Goal: Transaction & Acquisition: Book appointment/travel/reservation

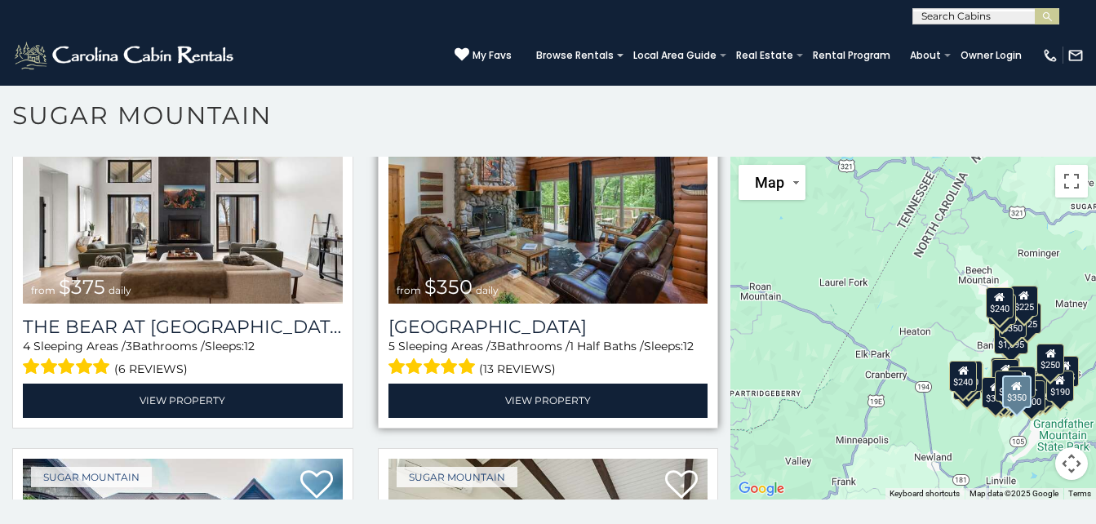
scroll to position [113, 0]
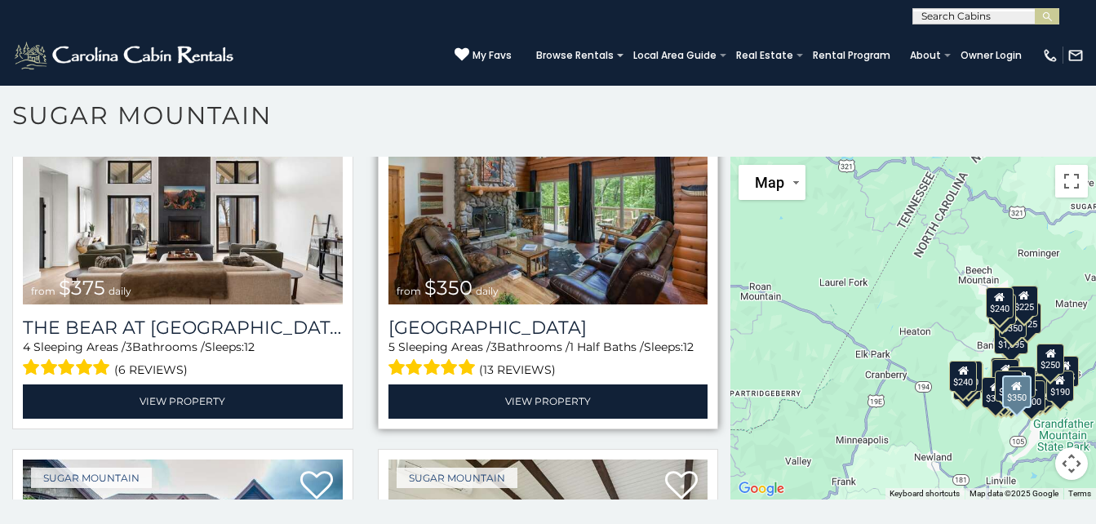
click at [590, 239] on img at bounding box center [549, 198] width 320 height 214
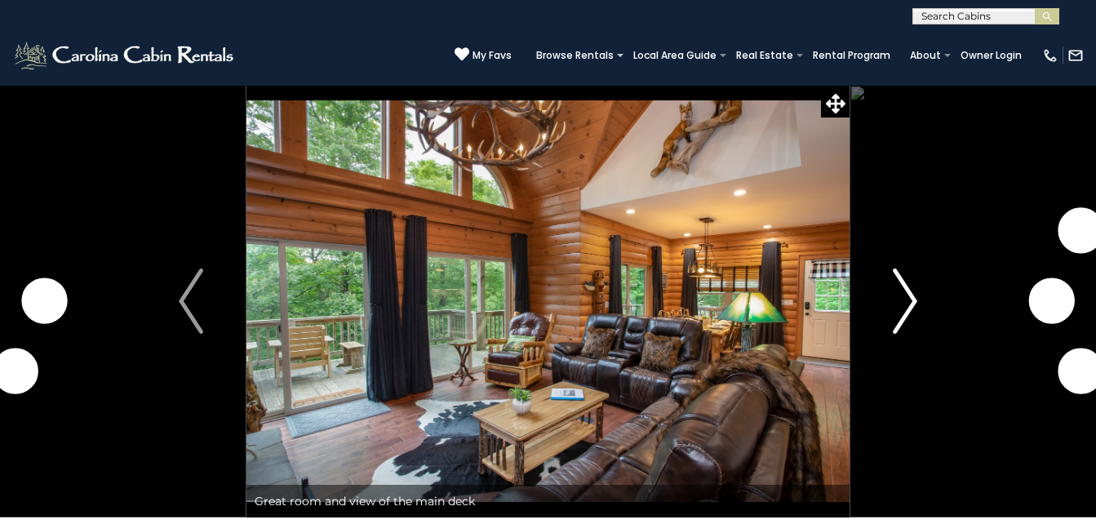
click at [897, 307] on img "Next" at bounding box center [905, 301] width 24 height 65
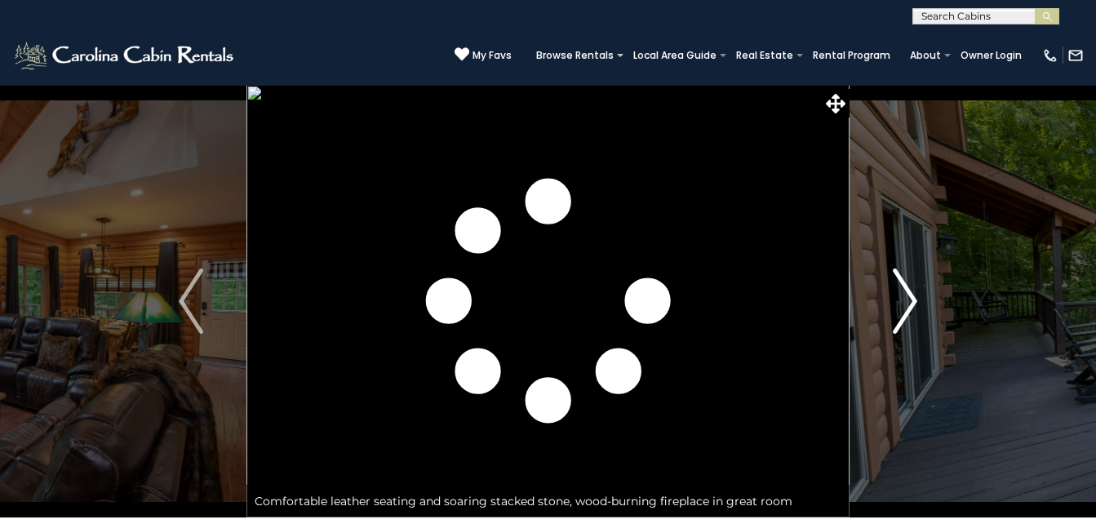
click at [897, 307] on img "Next" at bounding box center [905, 301] width 24 height 65
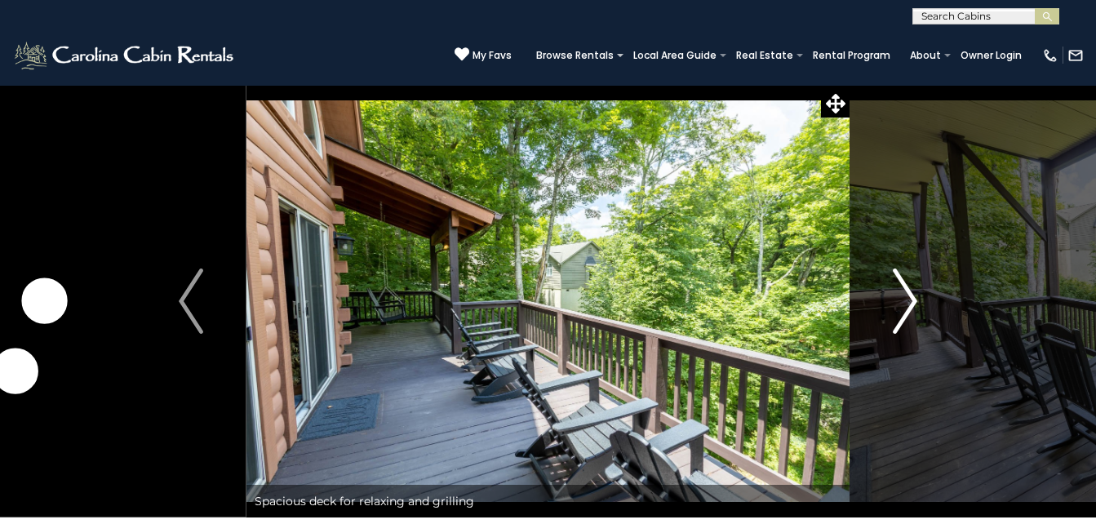
click at [897, 307] on img "Next" at bounding box center [905, 301] width 24 height 65
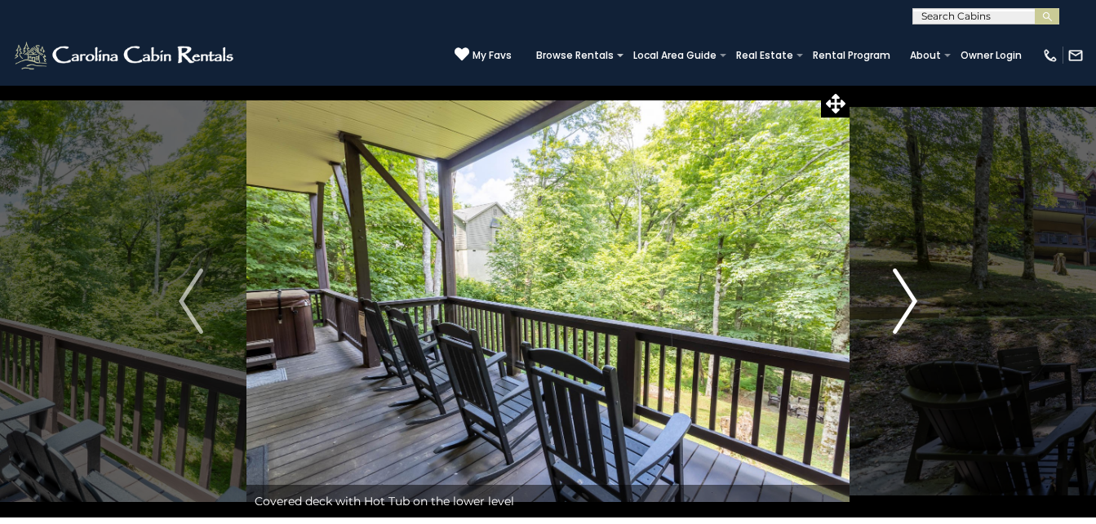
click at [897, 307] on img "Next" at bounding box center [905, 301] width 24 height 65
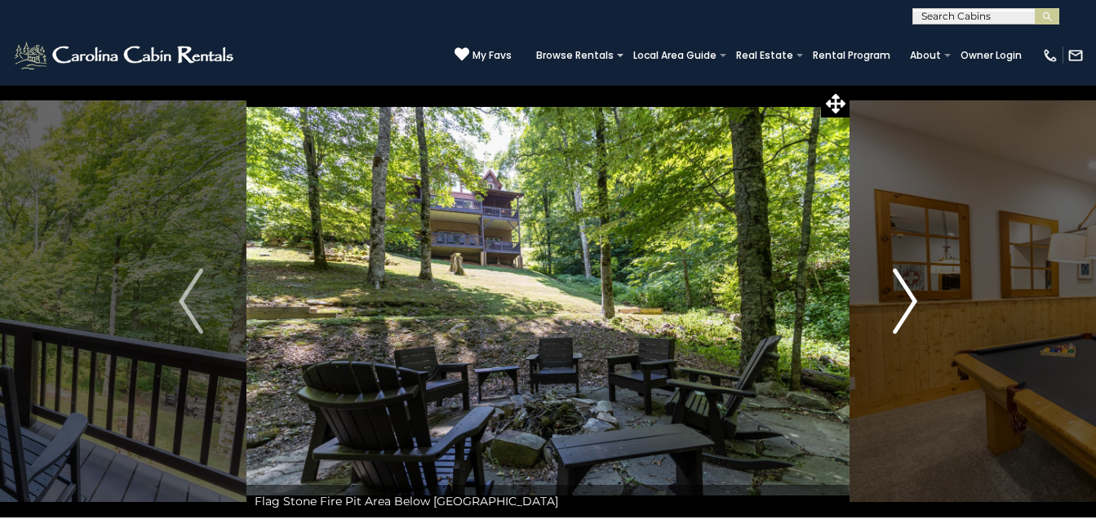
click at [897, 307] on img "Next" at bounding box center [905, 301] width 24 height 65
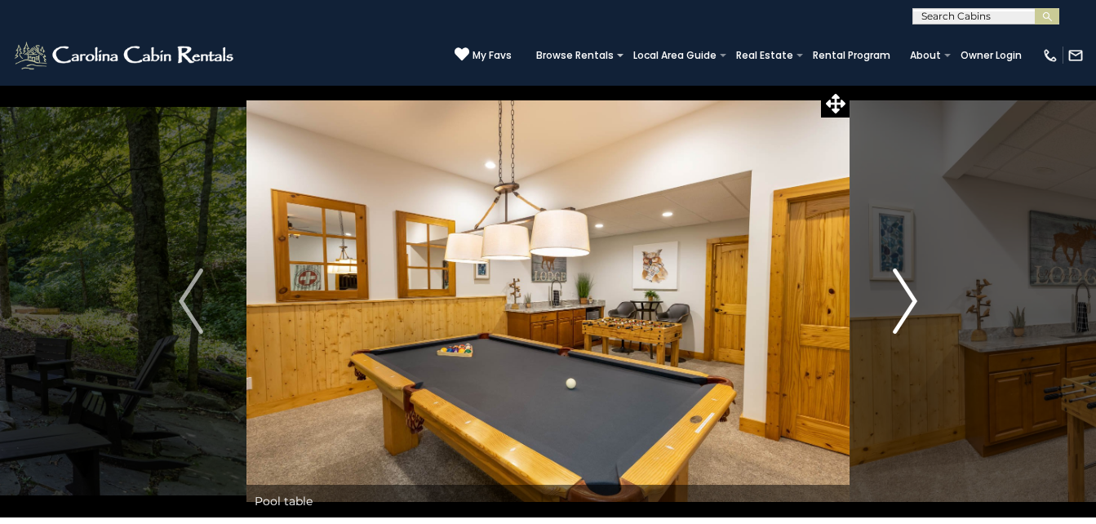
click at [897, 307] on img "Next" at bounding box center [905, 301] width 24 height 65
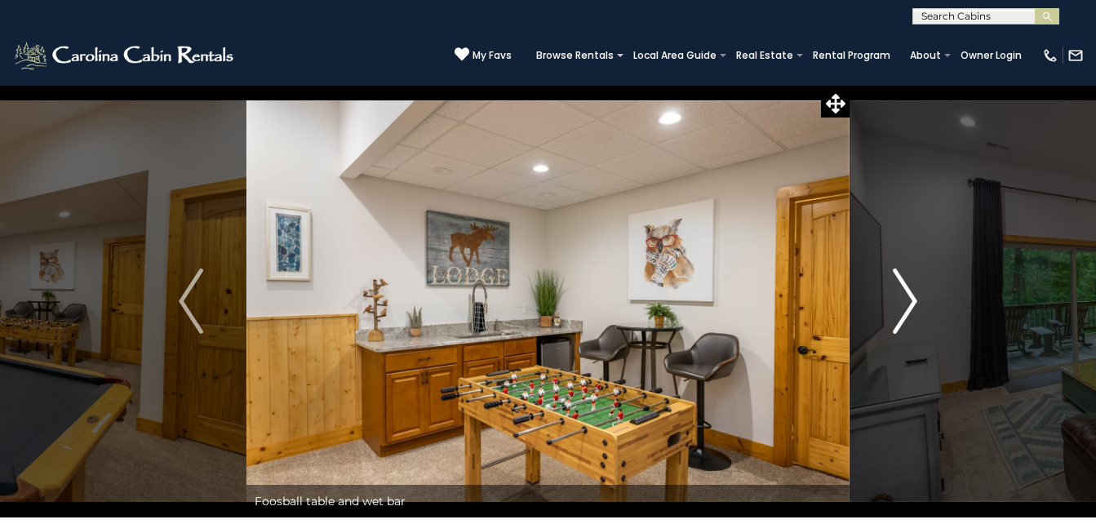
click at [897, 307] on img "Next" at bounding box center [905, 301] width 24 height 65
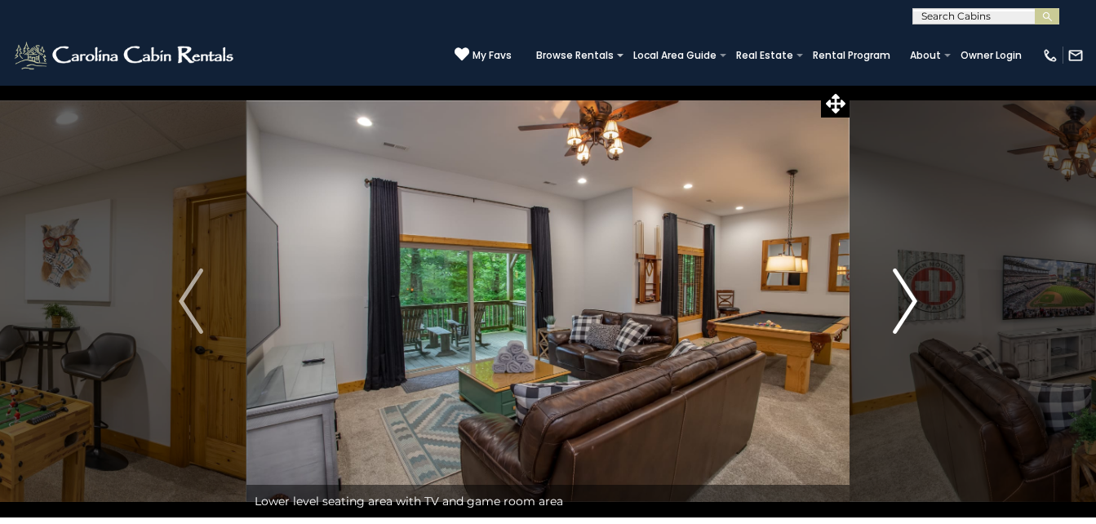
click at [897, 307] on img "Next" at bounding box center [905, 301] width 24 height 65
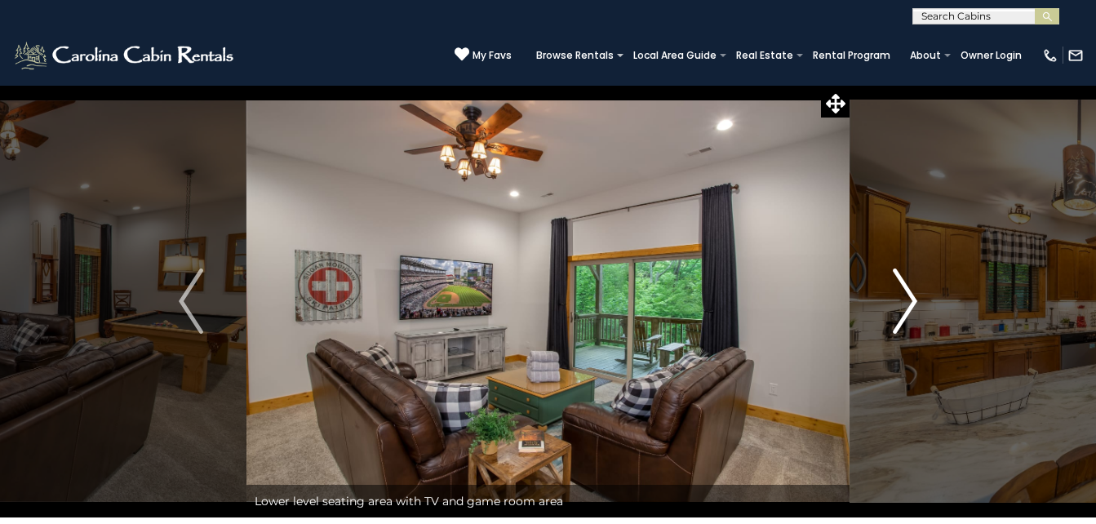
click at [897, 307] on img "Next" at bounding box center [905, 301] width 24 height 65
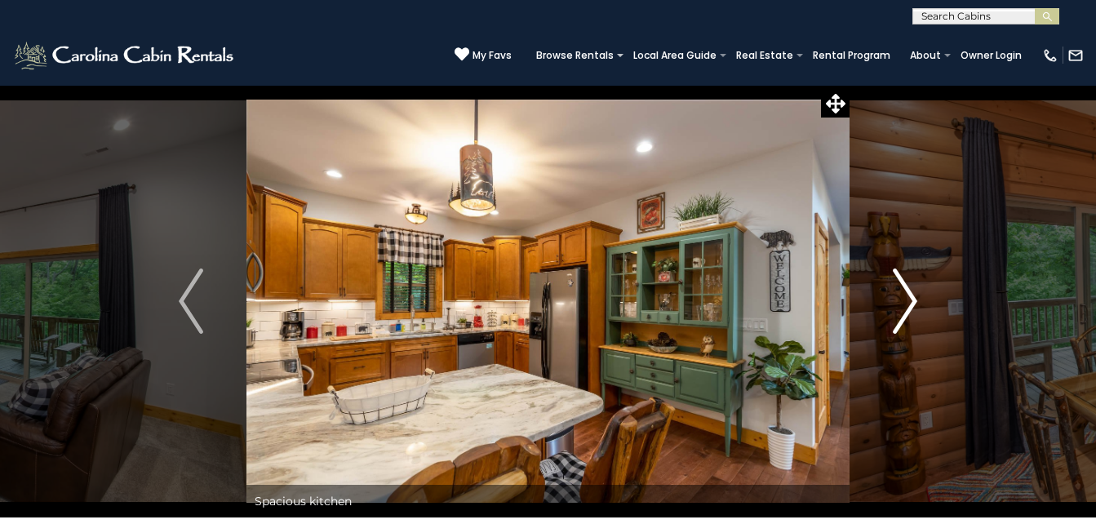
click at [897, 307] on img "Next" at bounding box center [905, 301] width 24 height 65
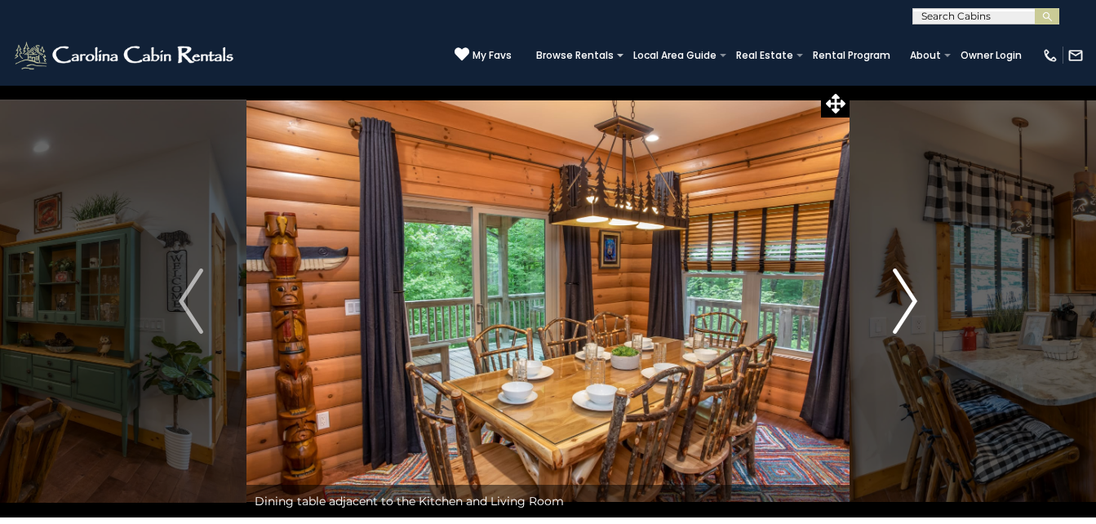
click at [897, 307] on img "Next" at bounding box center [905, 301] width 24 height 65
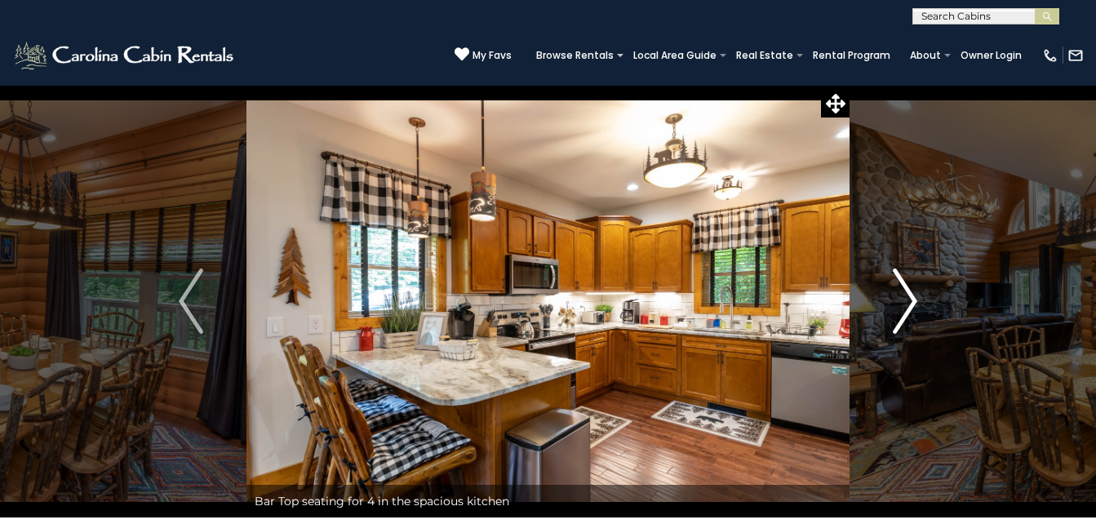
click at [897, 307] on img "Next" at bounding box center [905, 301] width 24 height 65
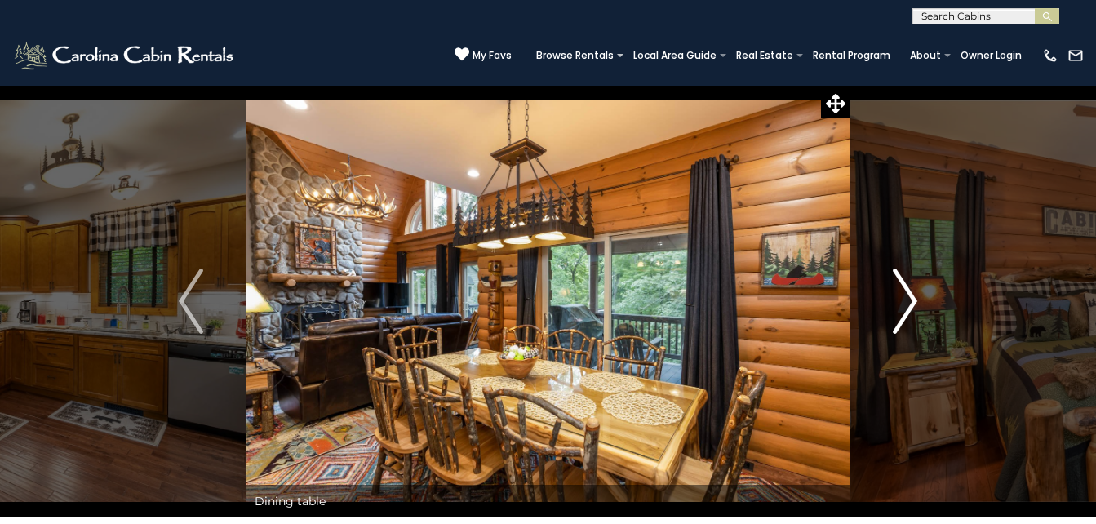
click at [897, 307] on img "Next" at bounding box center [905, 301] width 24 height 65
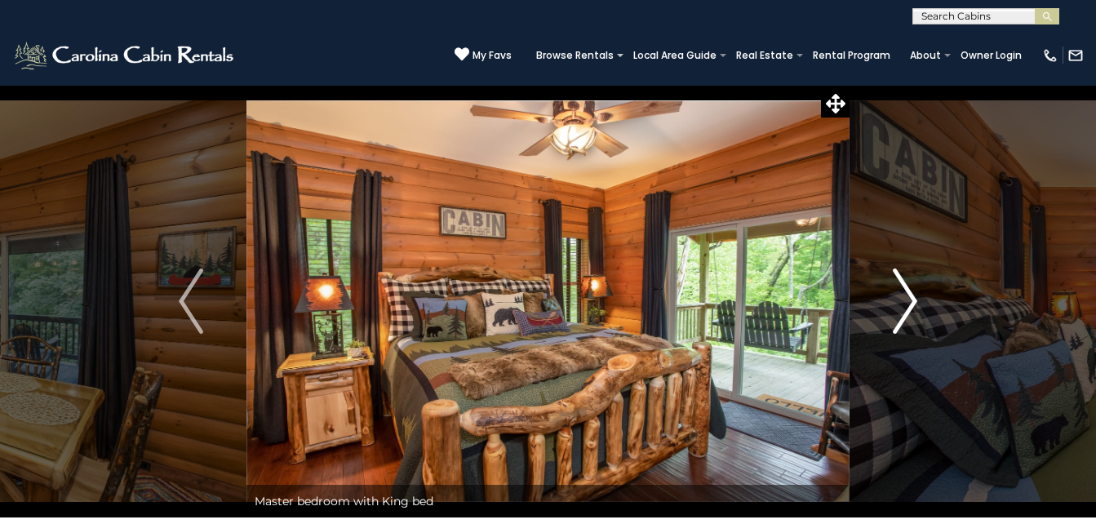
click at [897, 307] on img "Next" at bounding box center [905, 301] width 24 height 65
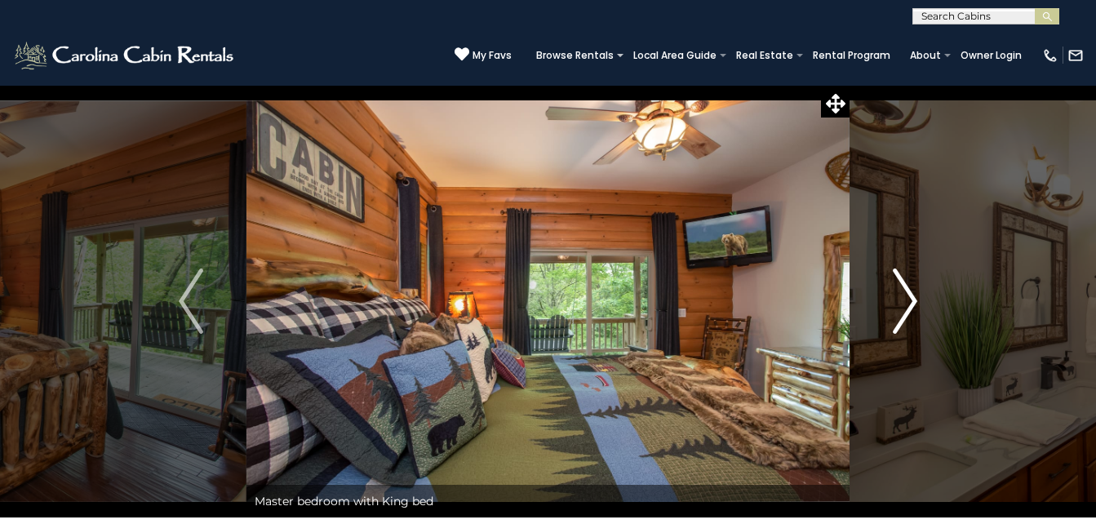
click at [897, 307] on img "Next" at bounding box center [905, 301] width 24 height 65
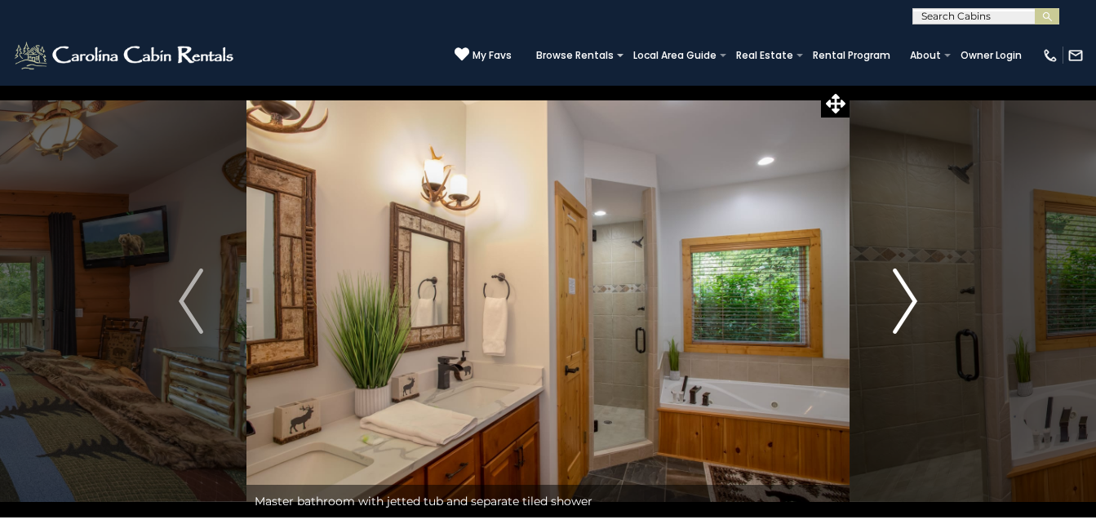
click at [897, 307] on img "Next" at bounding box center [905, 301] width 24 height 65
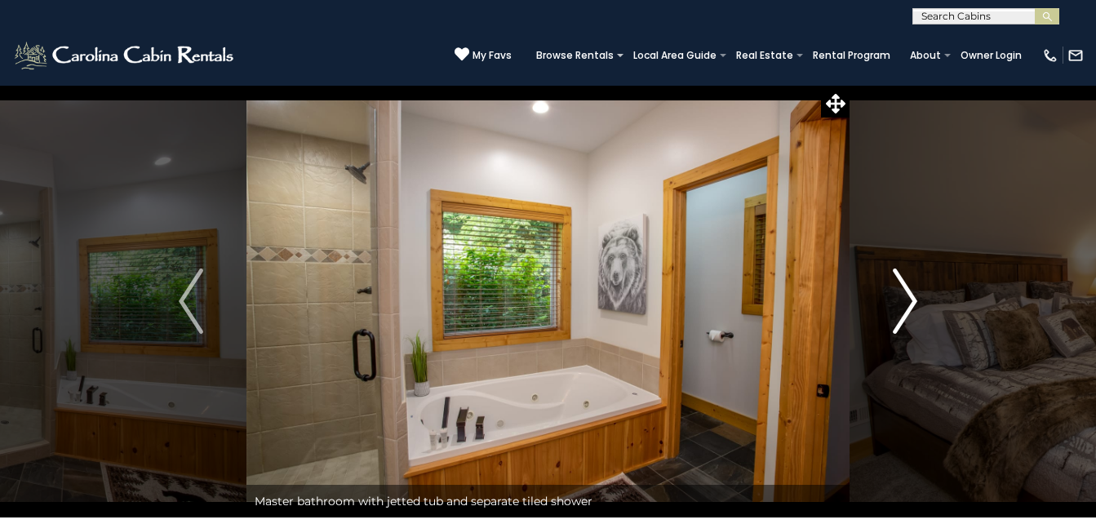
click at [897, 307] on img "Next" at bounding box center [905, 301] width 24 height 65
